Goal: Find specific page/section: Find specific page/section

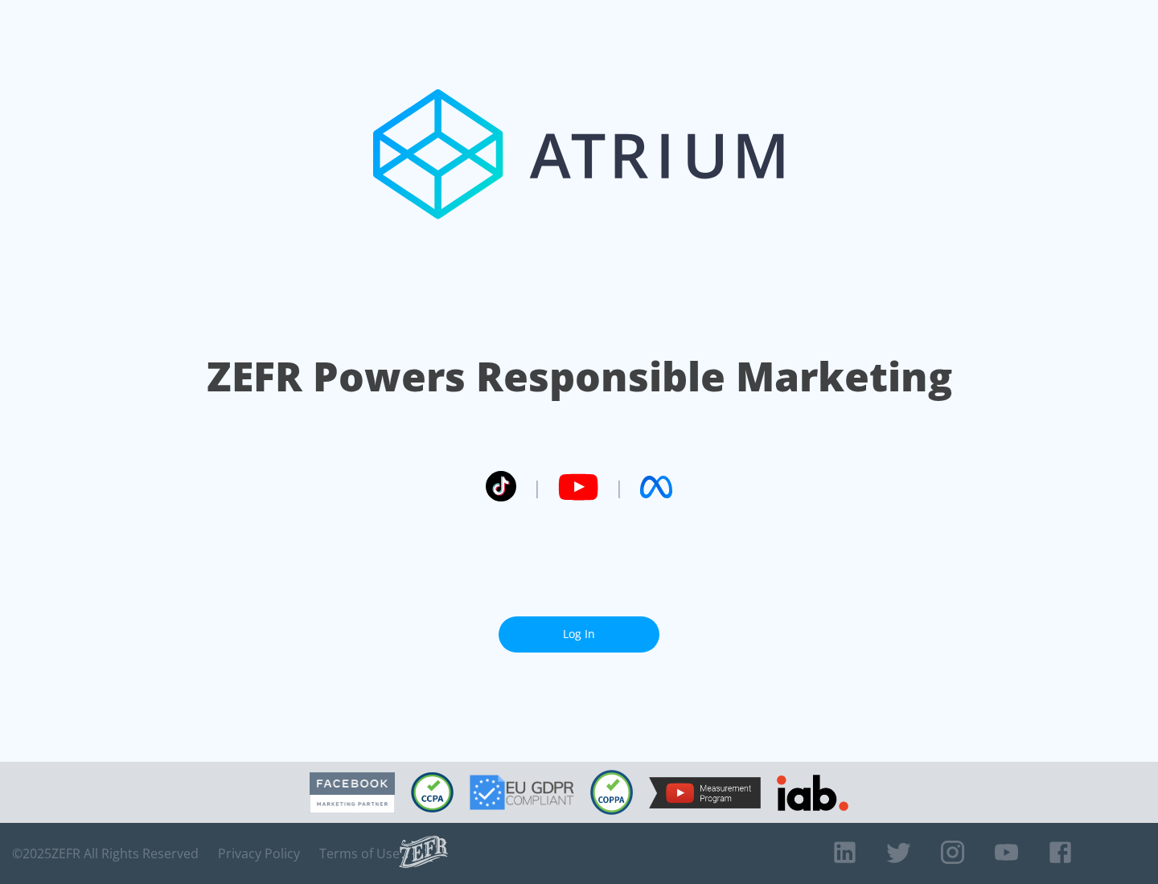
click at [579, 634] on link "Log In" at bounding box center [578, 635] width 161 height 36
